Goal: Find specific page/section: Find specific page/section

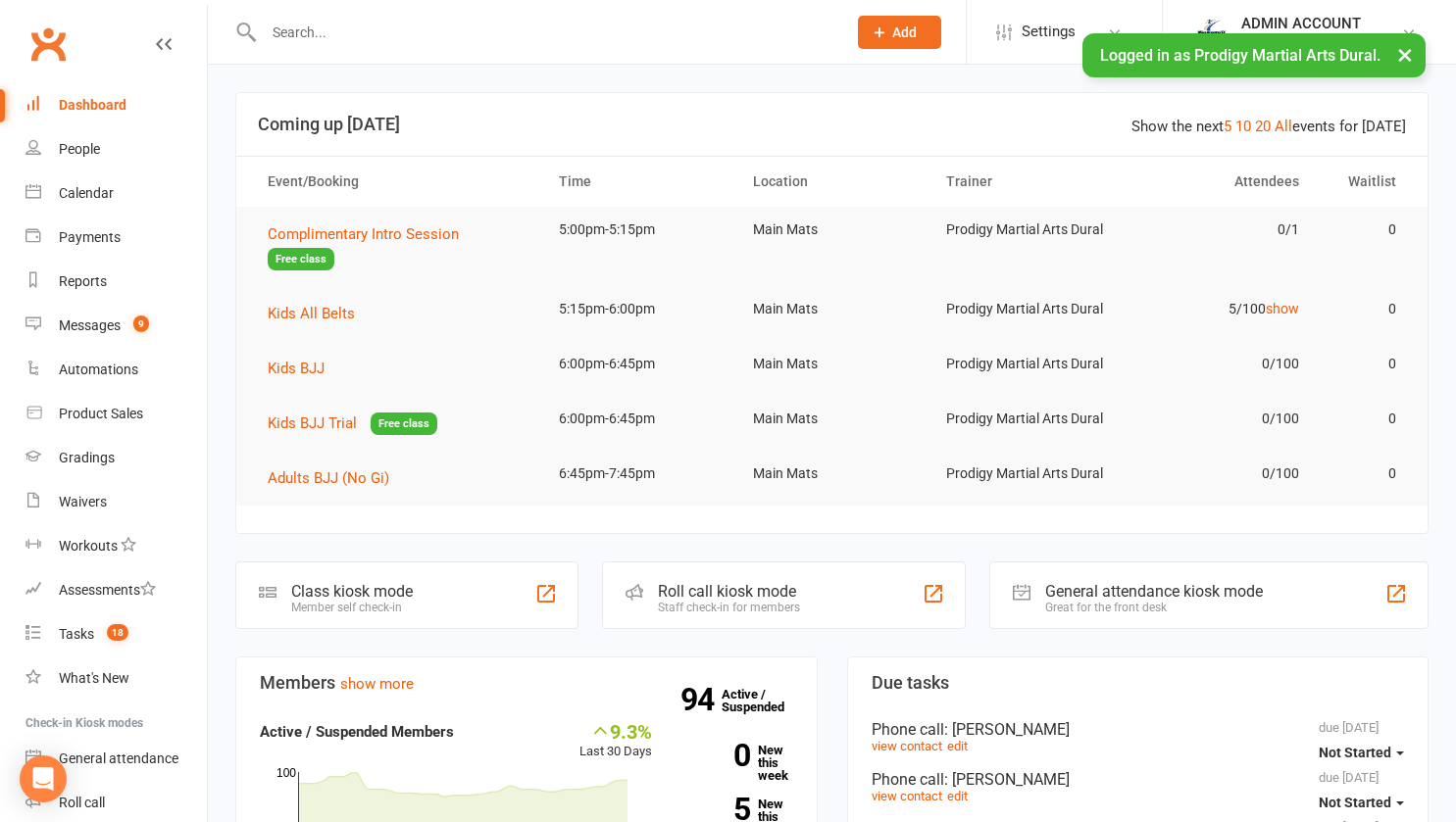
click at [516, 34] on input "text" at bounding box center [545, 33] width 575 height 28
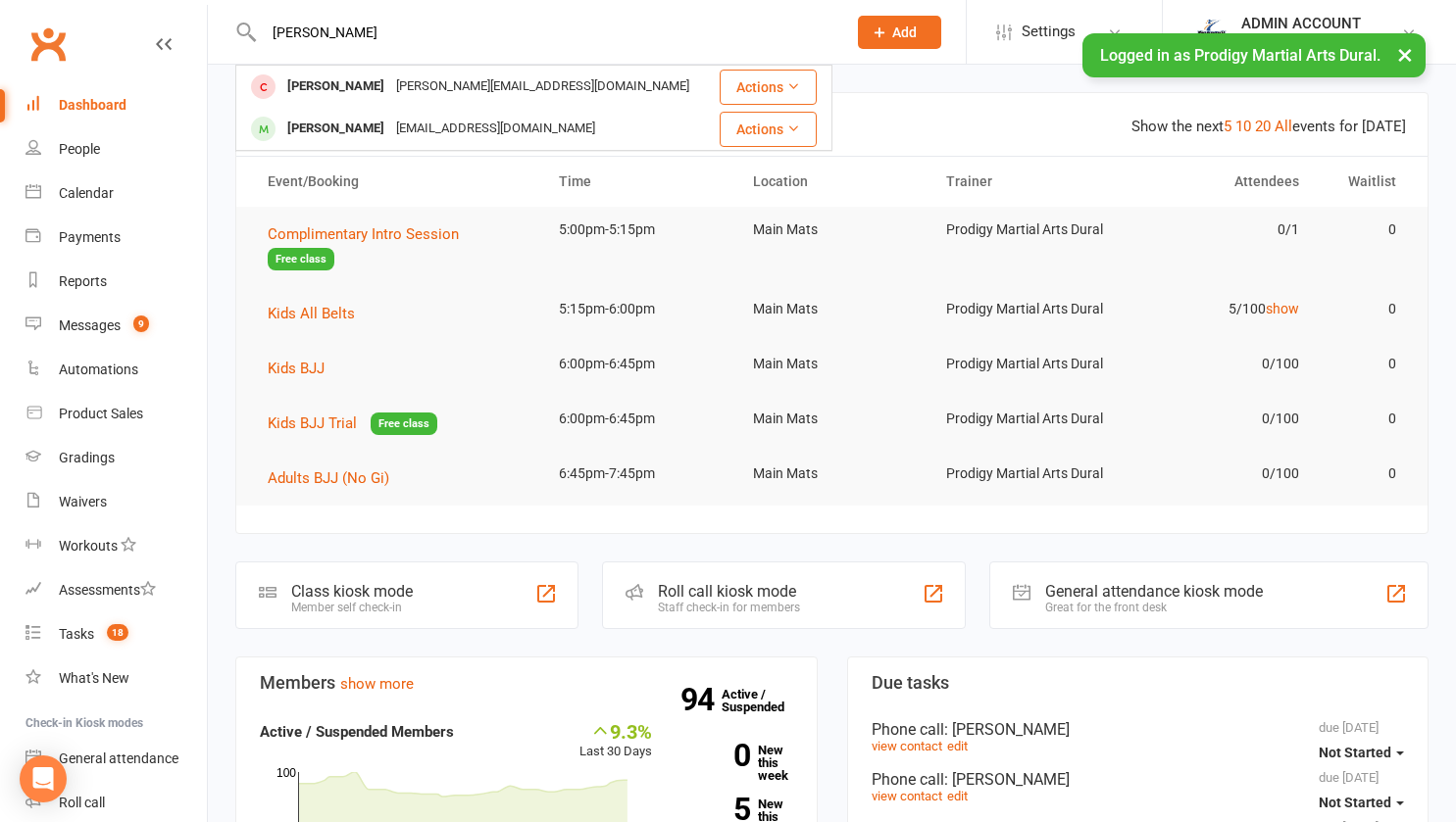
type input "[PERSON_NAME]"
click at [424, 121] on div "[EMAIL_ADDRESS][DOMAIN_NAME]" at bounding box center [496, 128] width 211 height 29
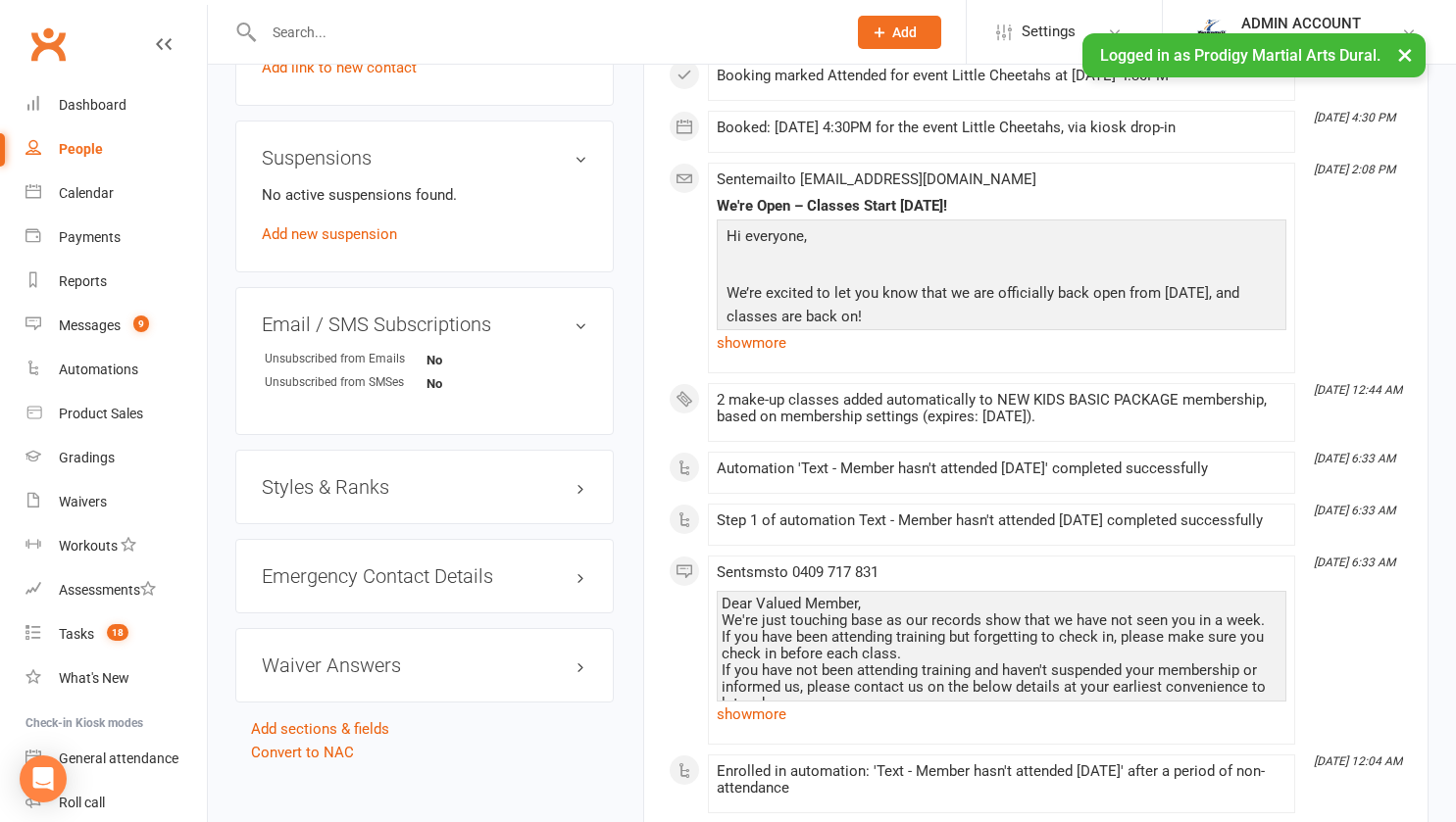
scroll to position [1230, 0]
click at [576, 586] on h3 "Emergency Contact Details edit" at bounding box center [424, 575] width 326 height 22
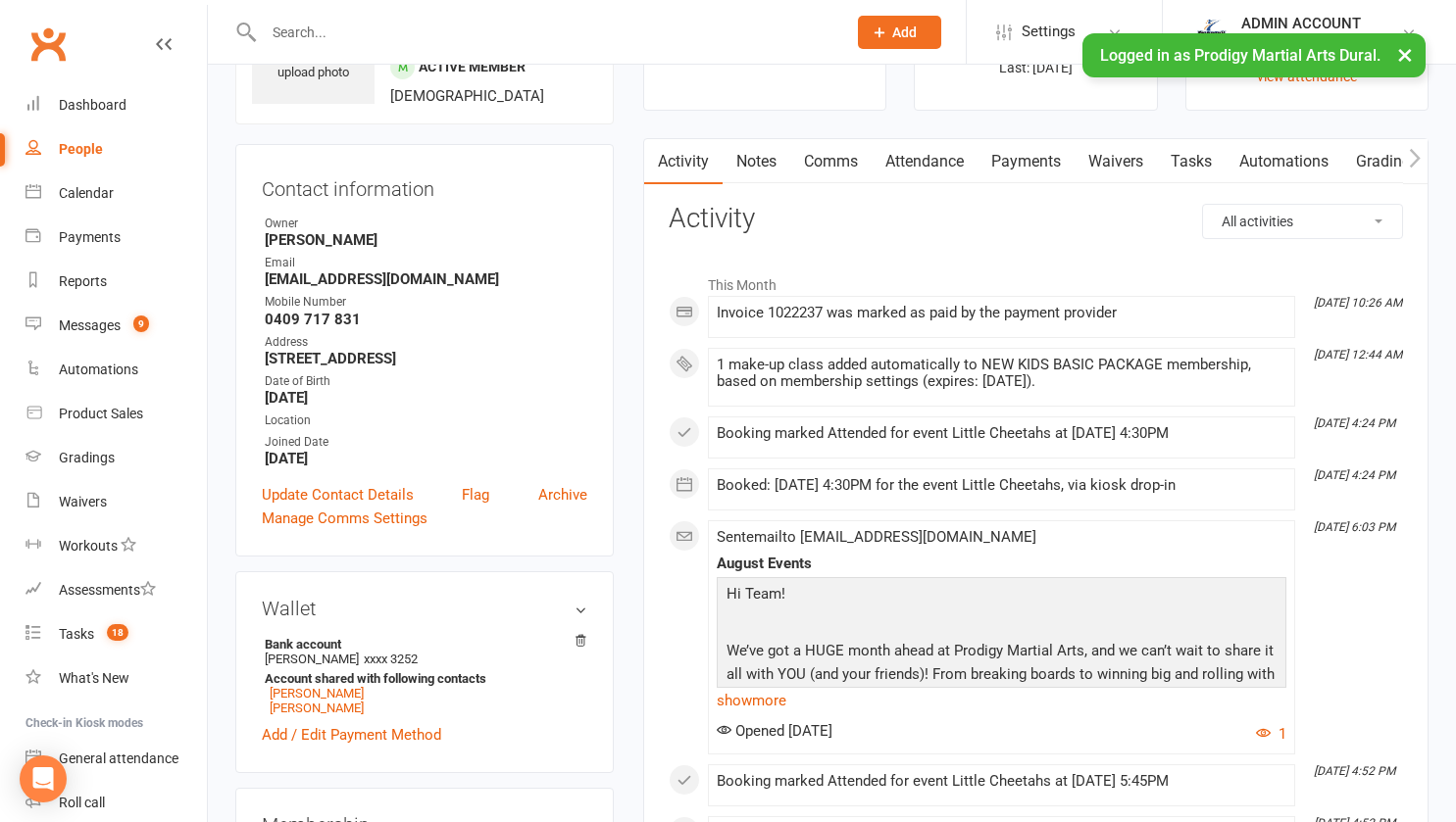
scroll to position [0, 0]
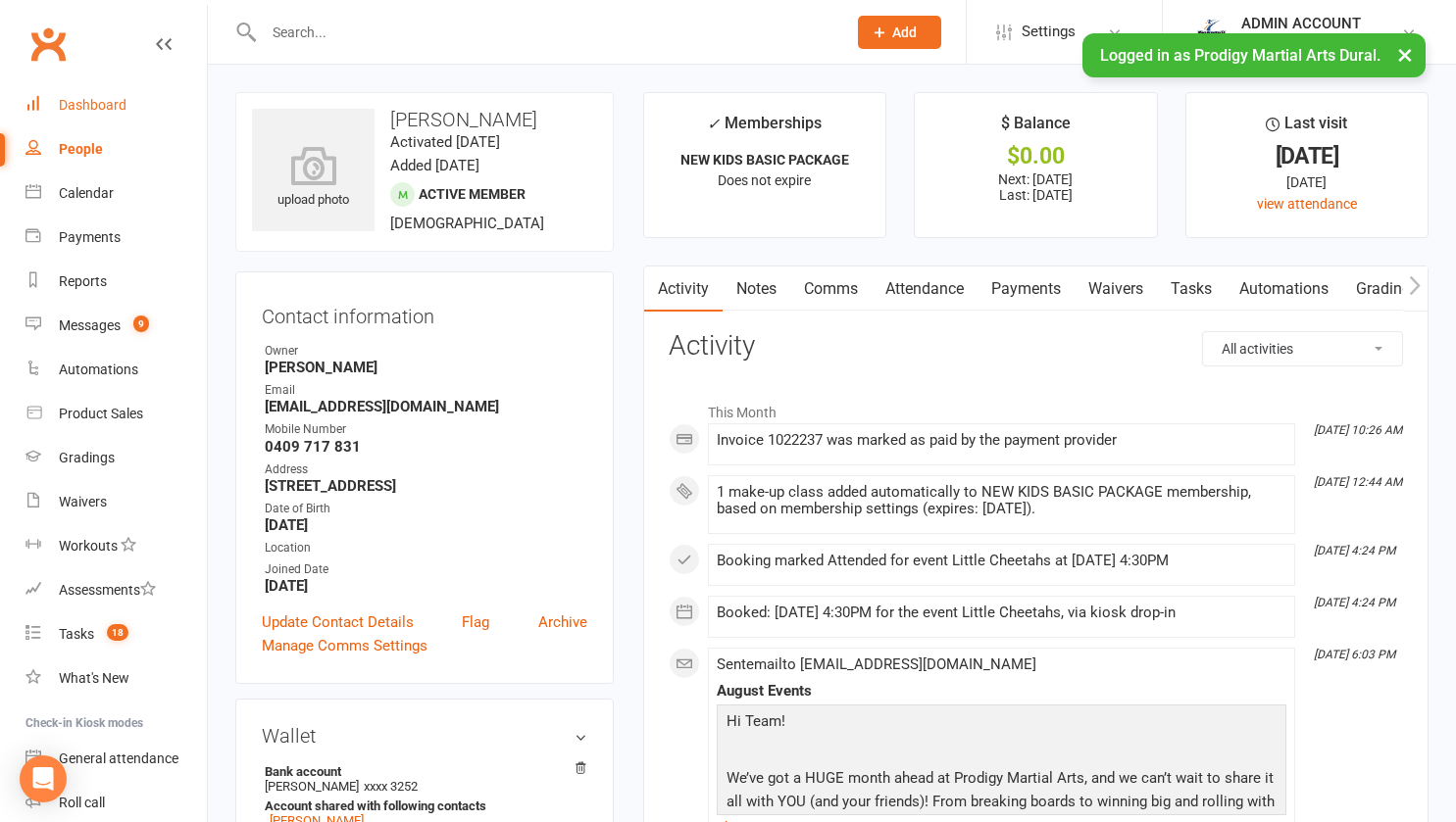
click at [91, 100] on div "Dashboard" at bounding box center [93, 105] width 68 height 16
